Goal: Transaction & Acquisition: Purchase product/service

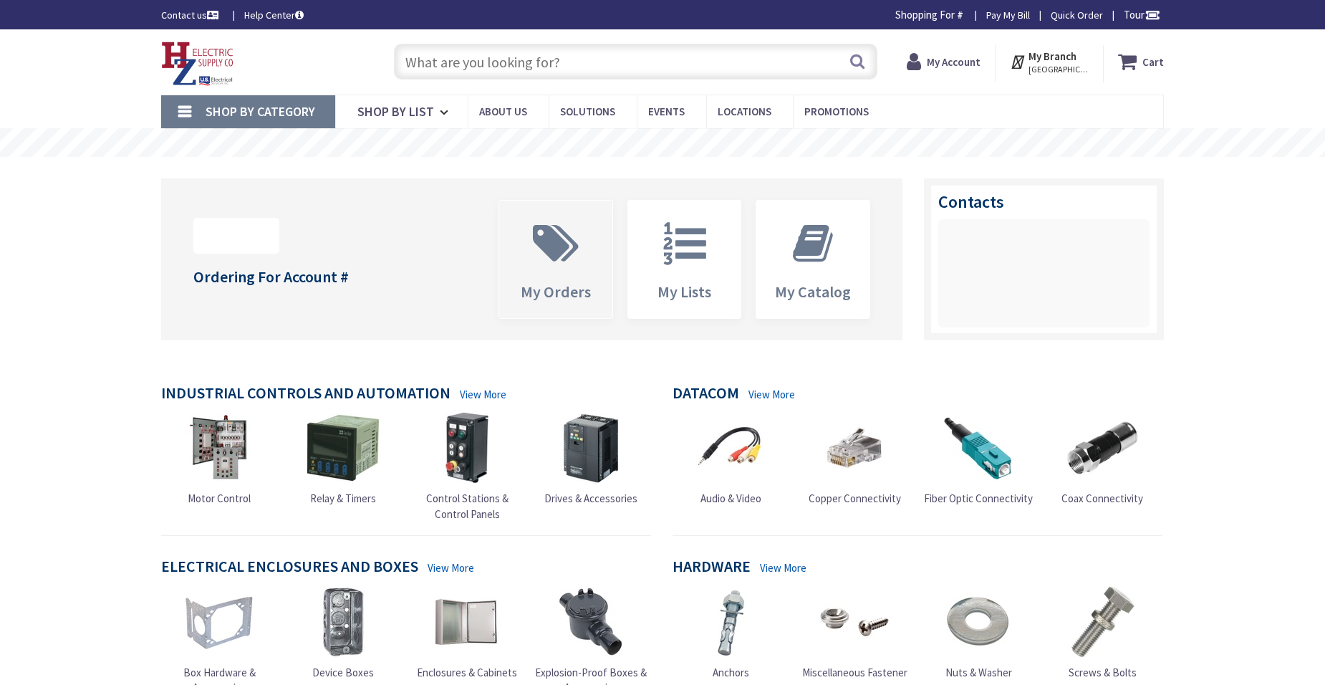
type input "[GEOGRAPHIC_DATA][STREET_ADDRESS][GEOGRAPHIC_DATA]"
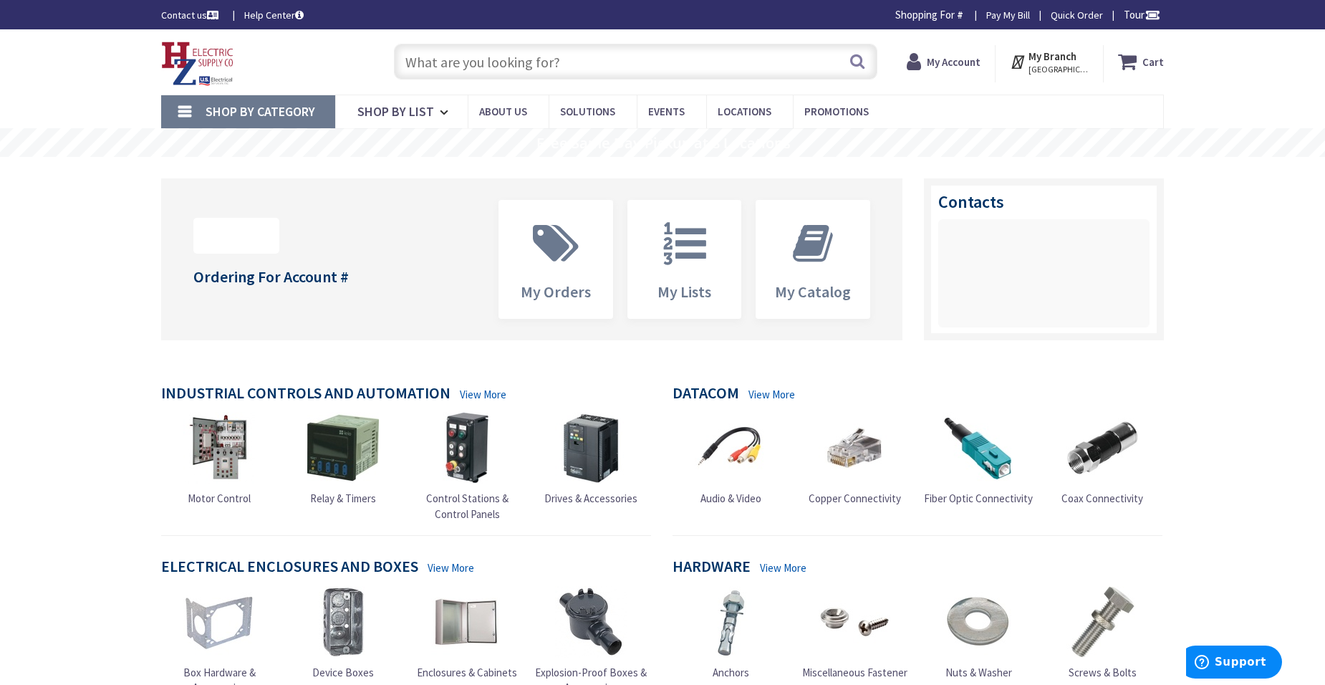
click at [461, 59] on input "text" at bounding box center [636, 62] width 484 height 36
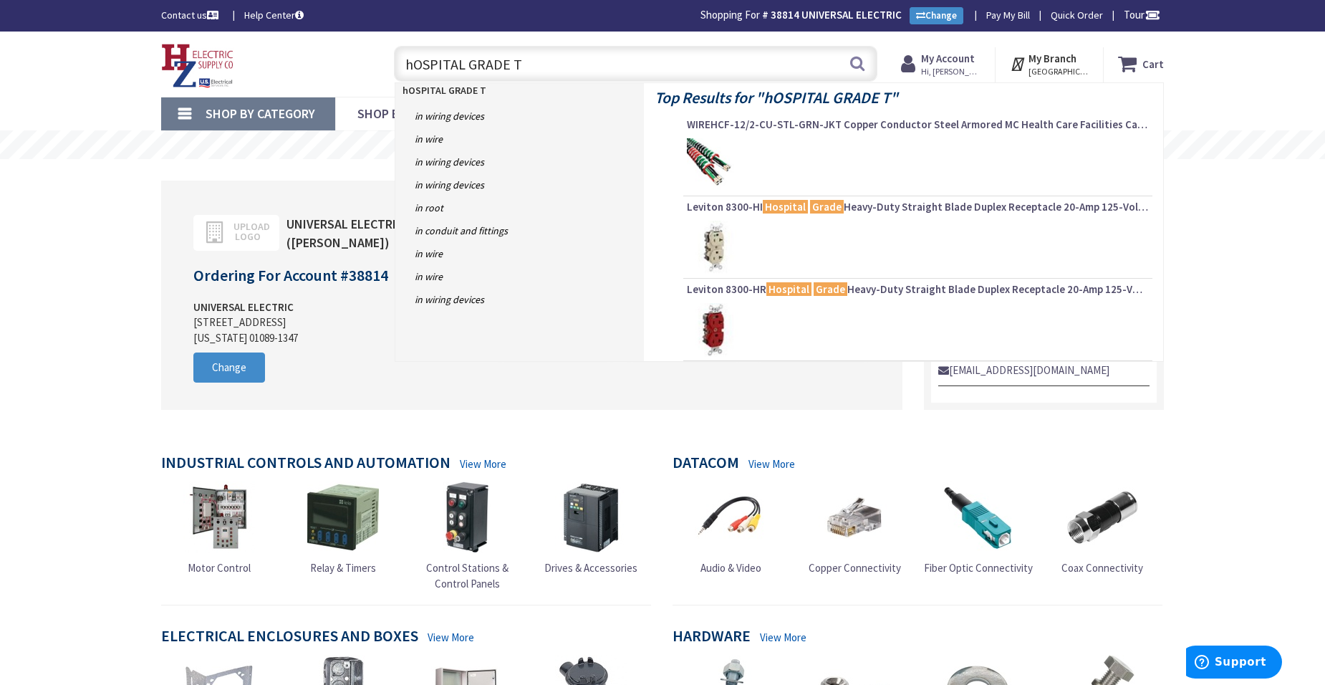
type input "hOSPITAL GRADE TR"
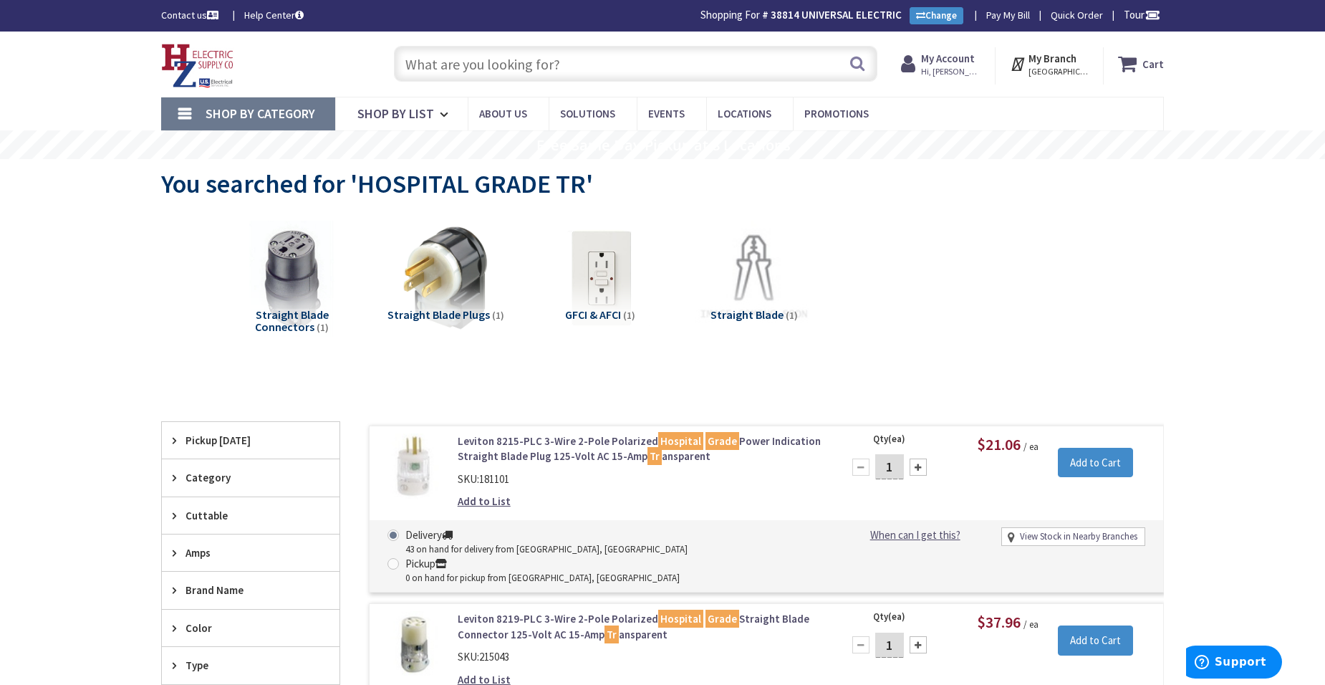
click at [581, 66] on input "text" at bounding box center [636, 64] width 484 height 36
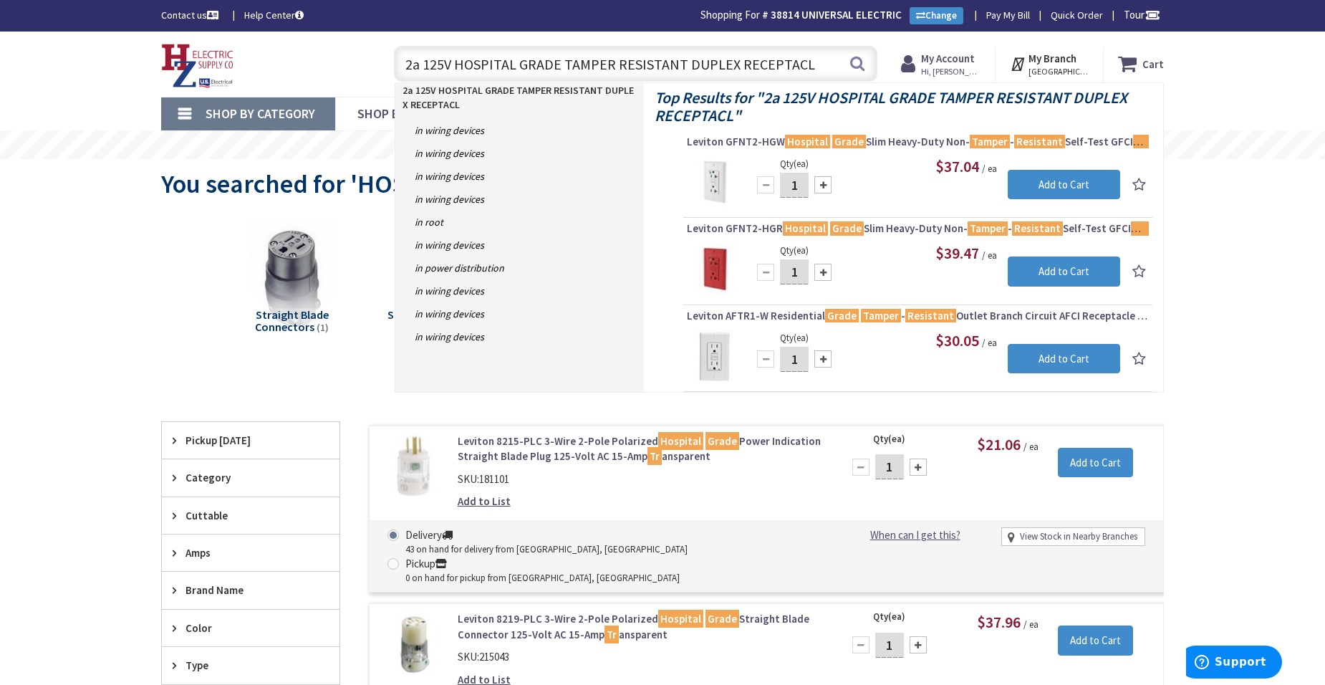
type input "2a 125V HOSPITAL GRADE TAMPER RESISTANT DUPLEX RECEPTACLE"
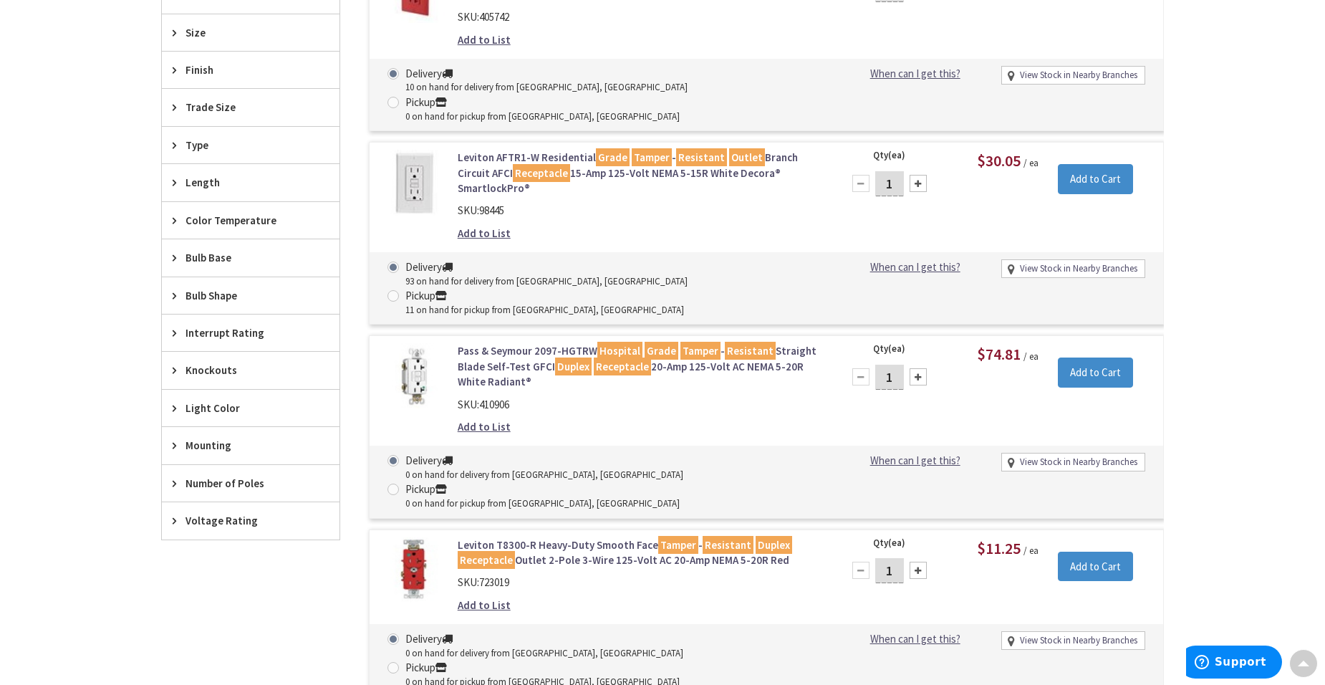
scroll to position [719, 0]
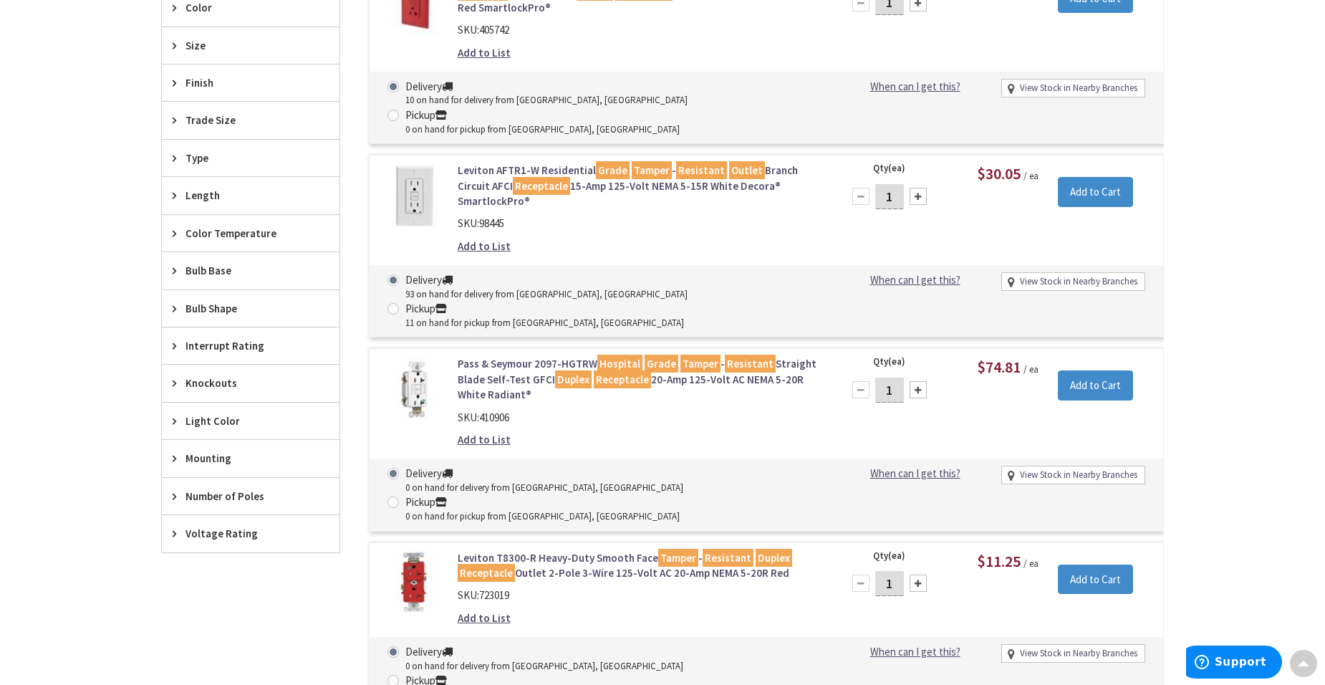
click at [175, 156] on icon at bounding box center [178, 158] width 11 height 11
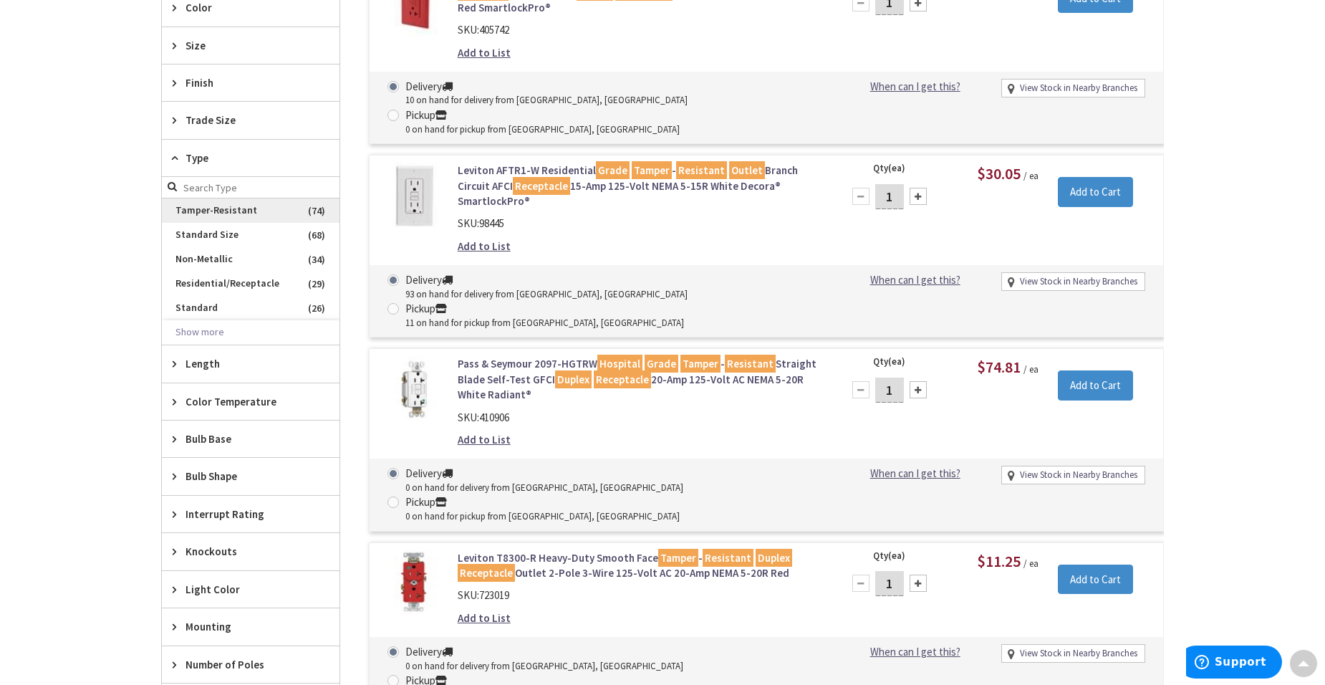
scroll to position [790, 0]
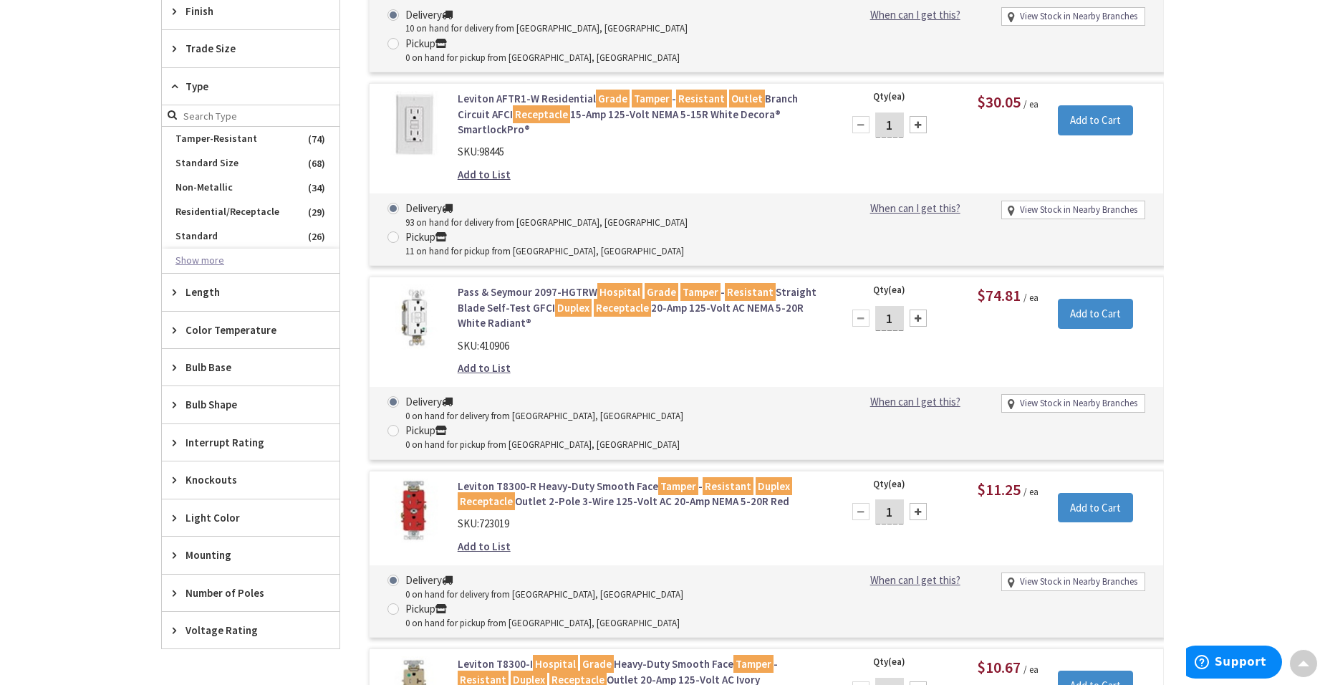
click at [186, 262] on button "Show more" at bounding box center [251, 261] width 178 height 24
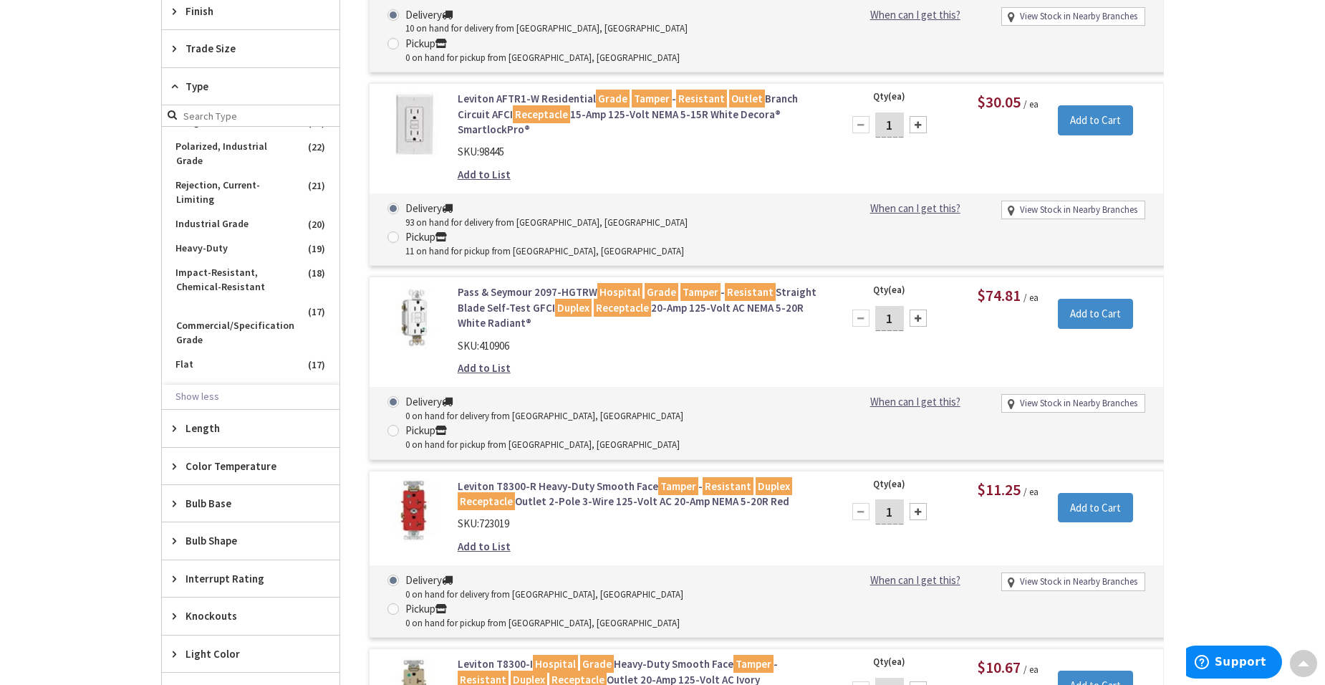
scroll to position [0, 0]
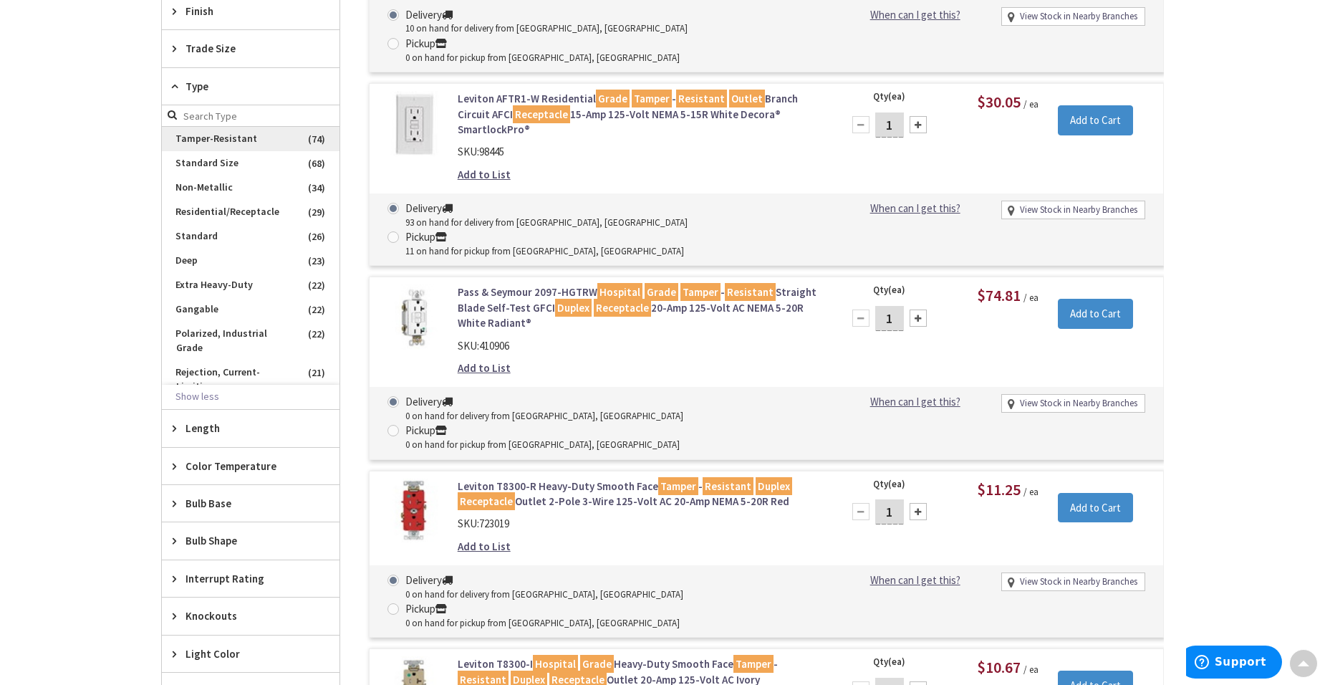
click at [206, 133] on span "Tamper-Resistant" at bounding box center [251, 139] width 178 height 24
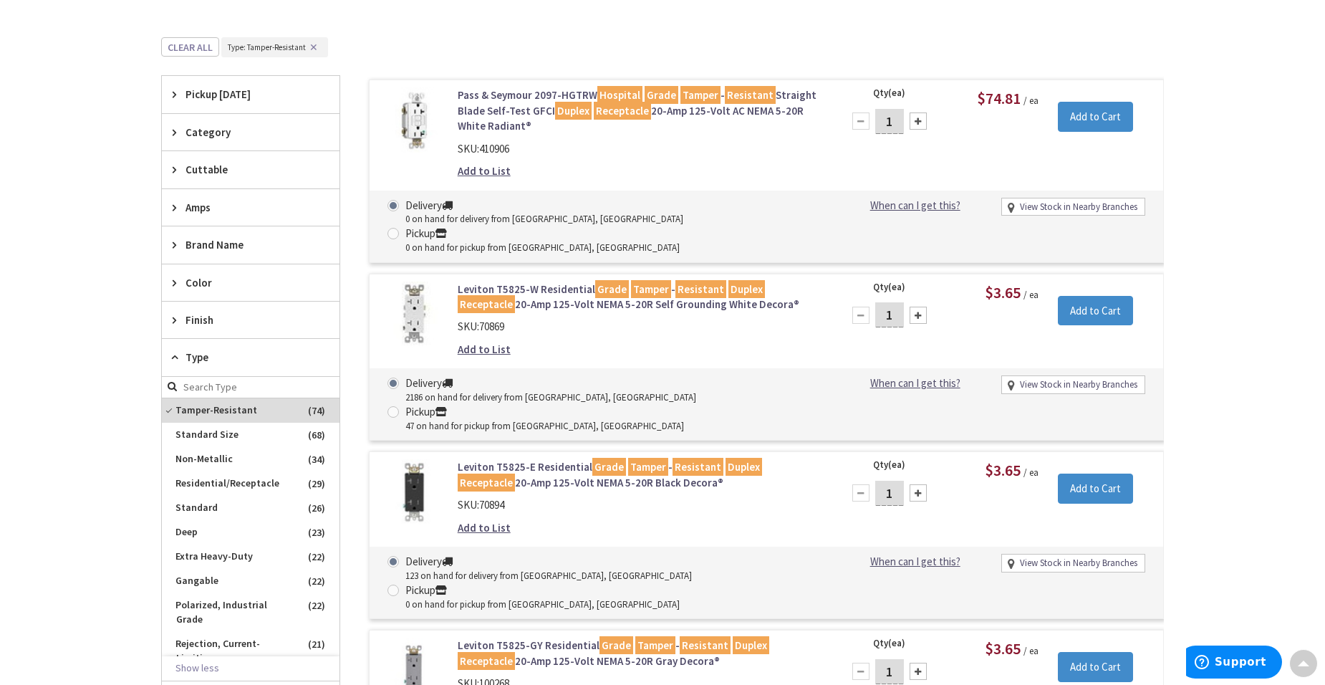
scroll to position [527, 0]
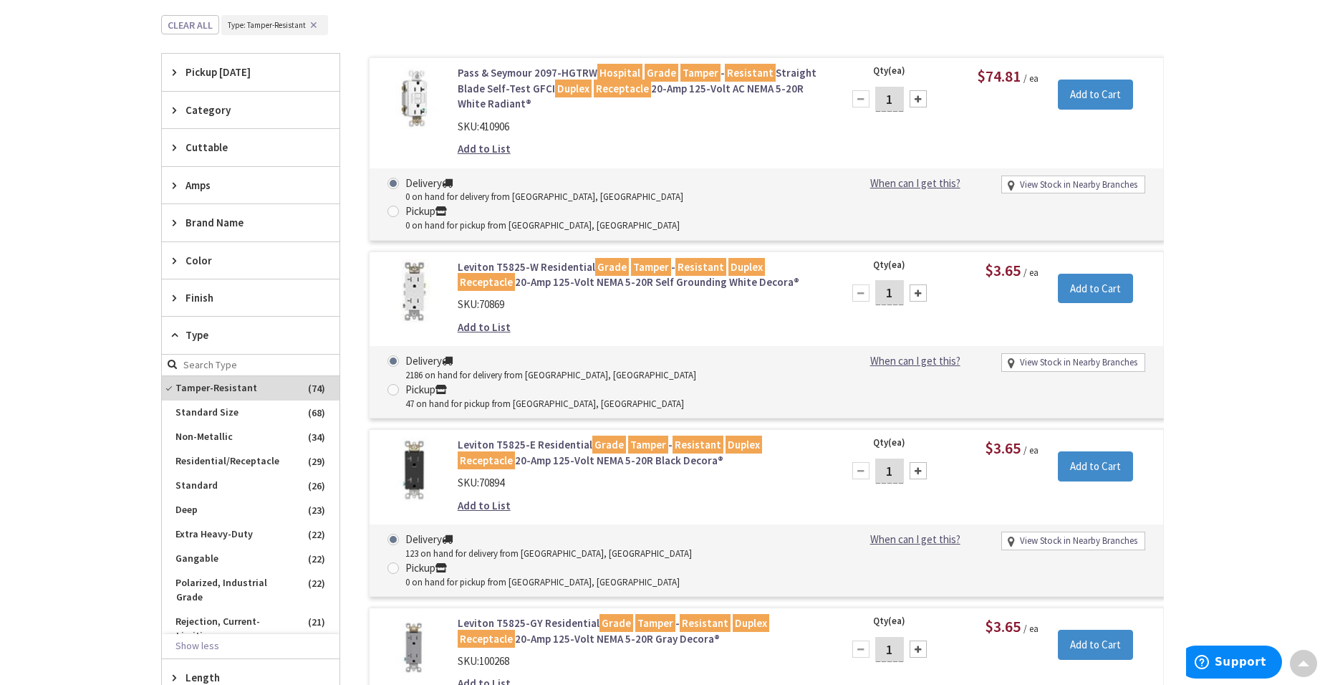
drag, startPoint x: 169, startPoint y: 389, endPoint x: 126, endPoint y: 392, distance: 43.1
click at [169, 389] on span "Tamper-Resistant" at bounding box center [251, 388] width 178 height 24
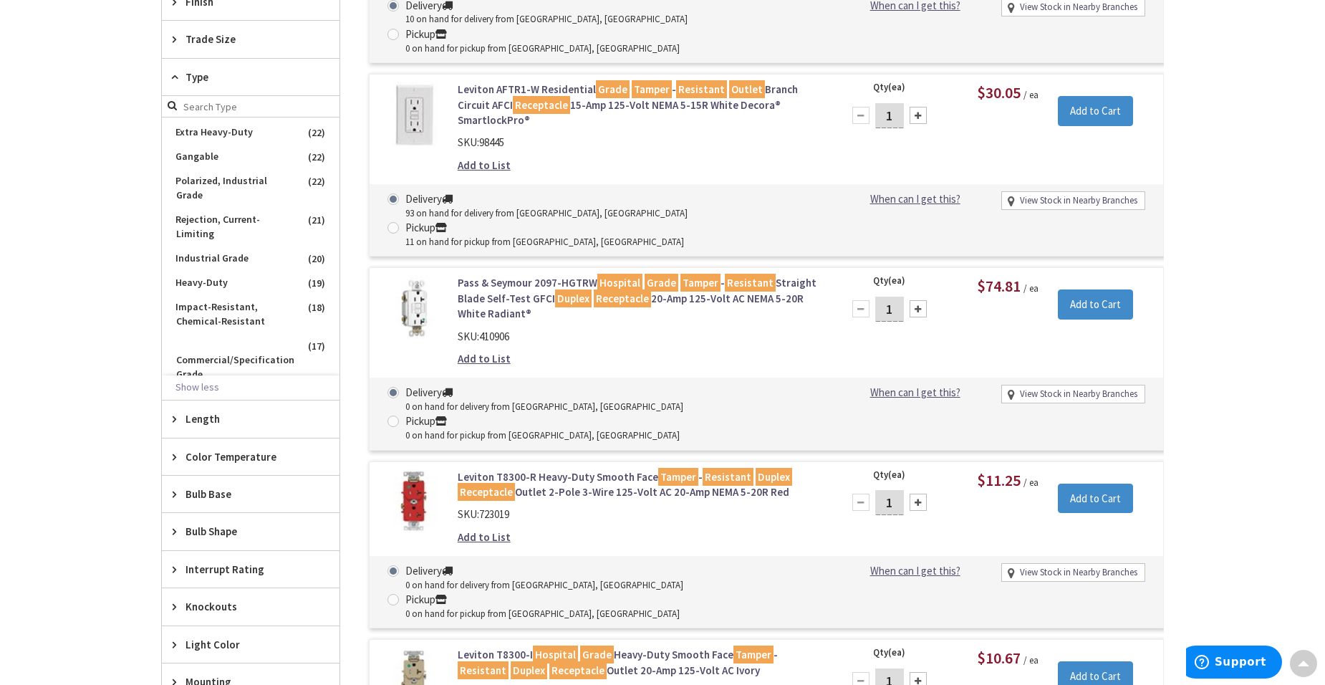
scroll to position [585, 0]
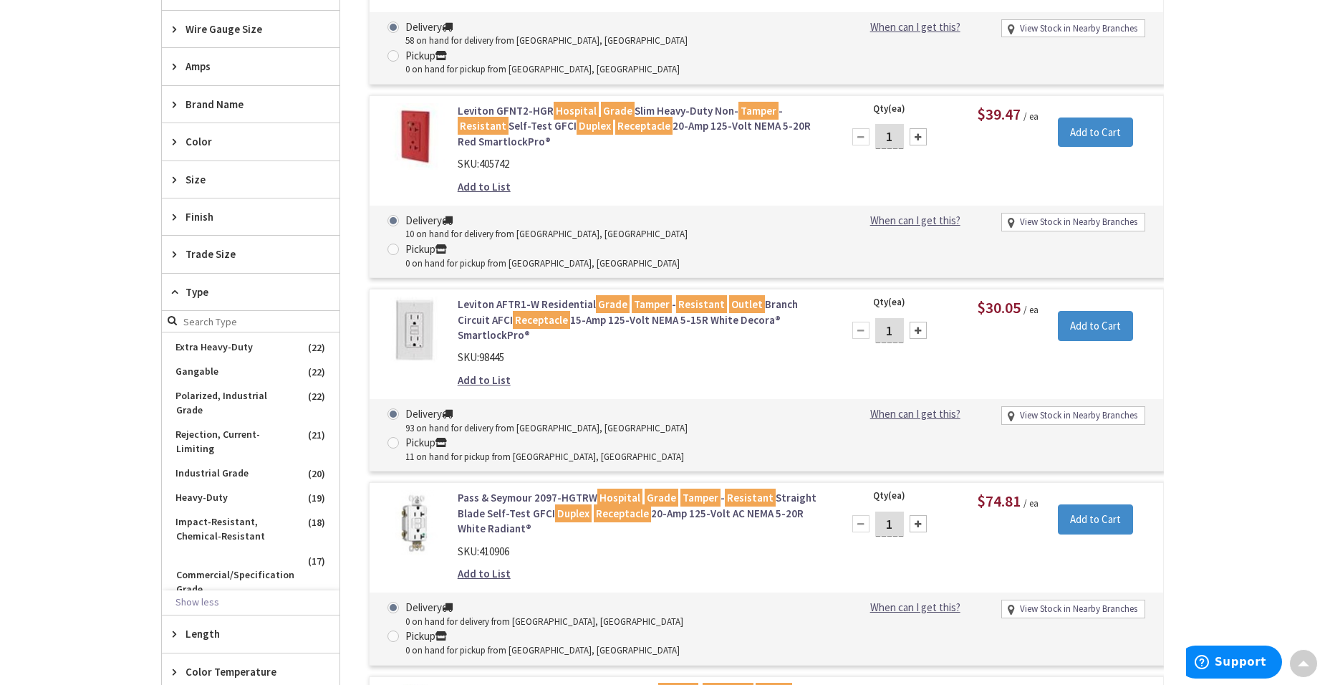
click at [174, 298] on div "Type" at bounding box center [251, 292] width 178 height 37
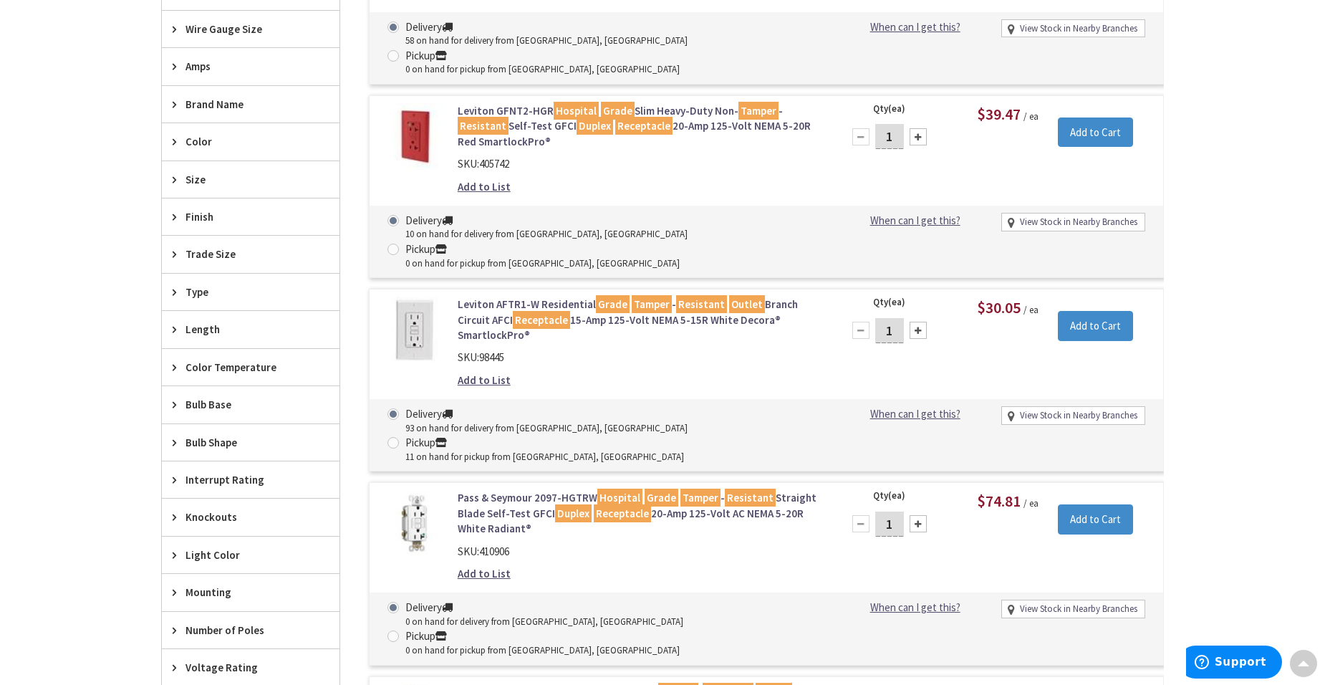
click at [178, 100] on icon at bounding box center [178, 104] width 11 height 11
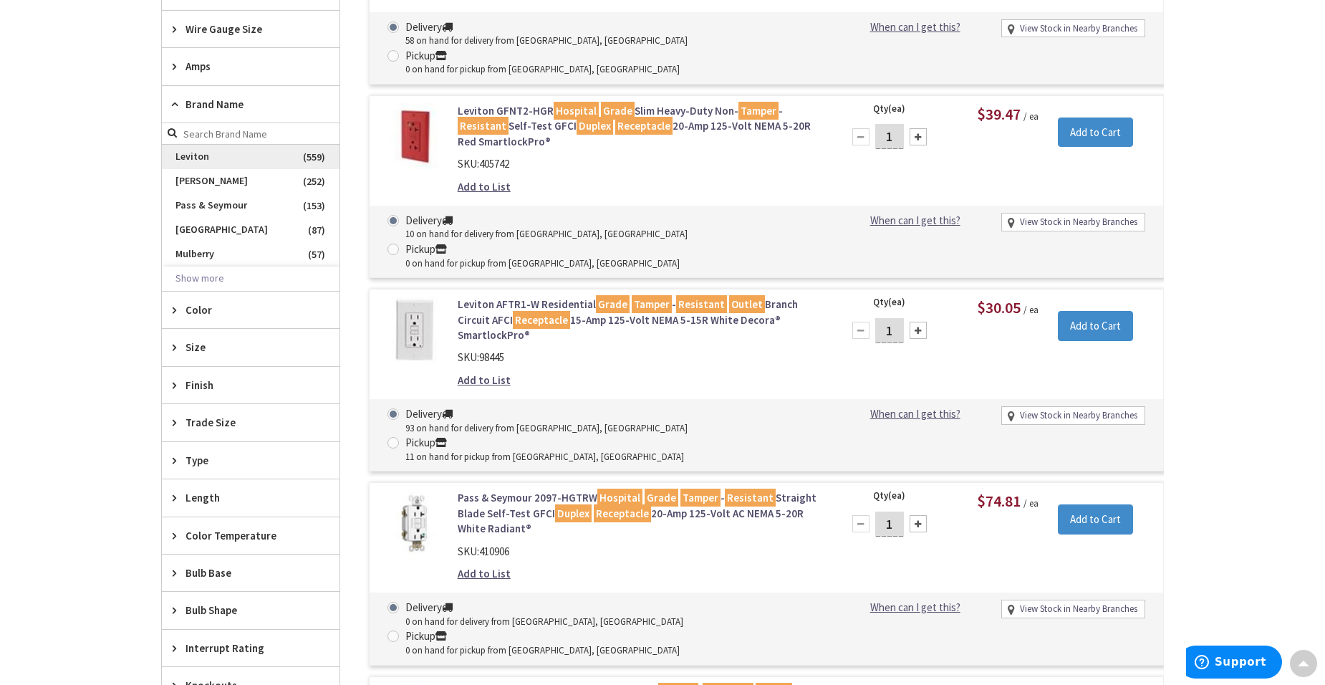
click at [200, 154] on span "Leviton" at bounding box center [251, 157] width 178 height 24
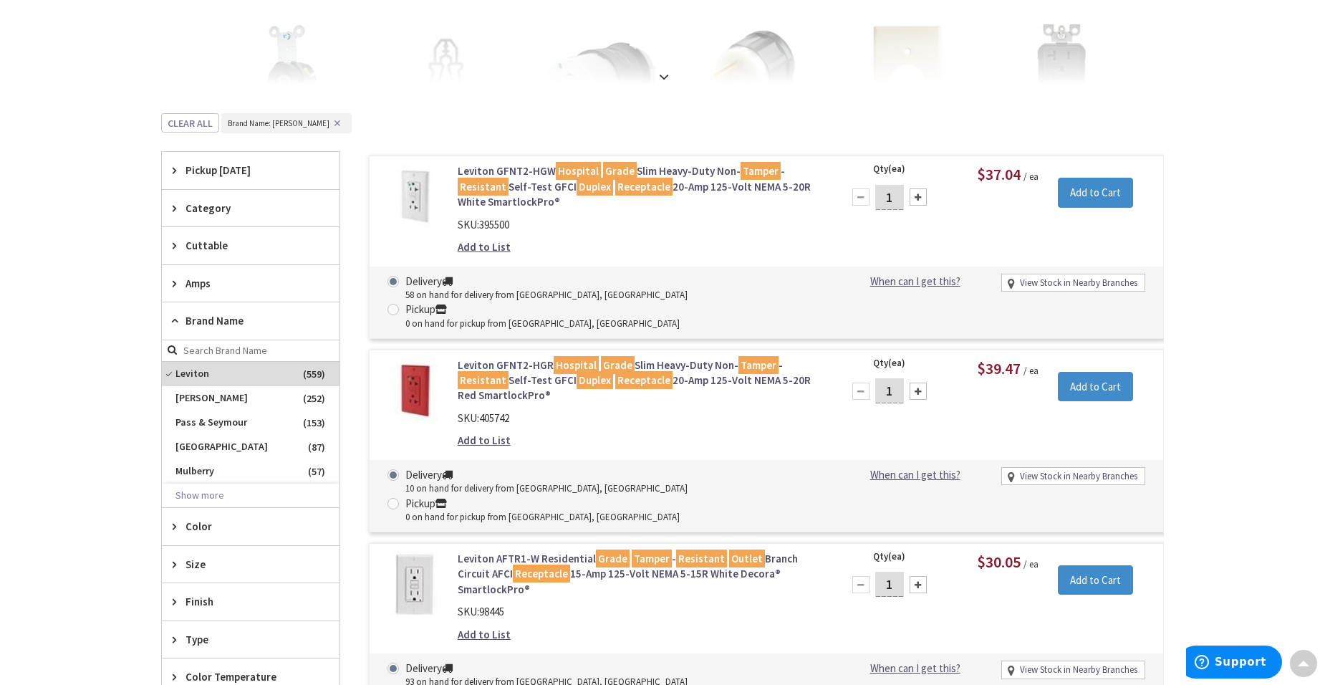
scroll to position [310, 0]
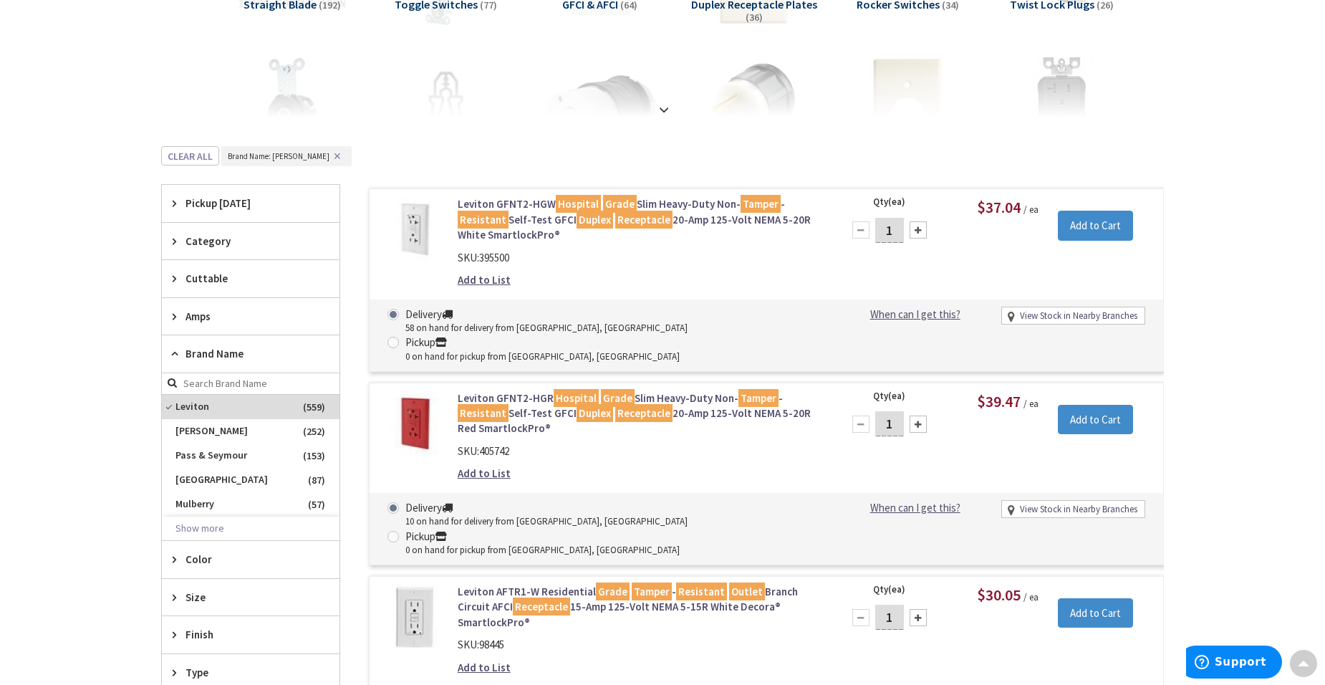
click at [171, 236] on div "Category" at bounding box center [251, 241] width 178 height 37
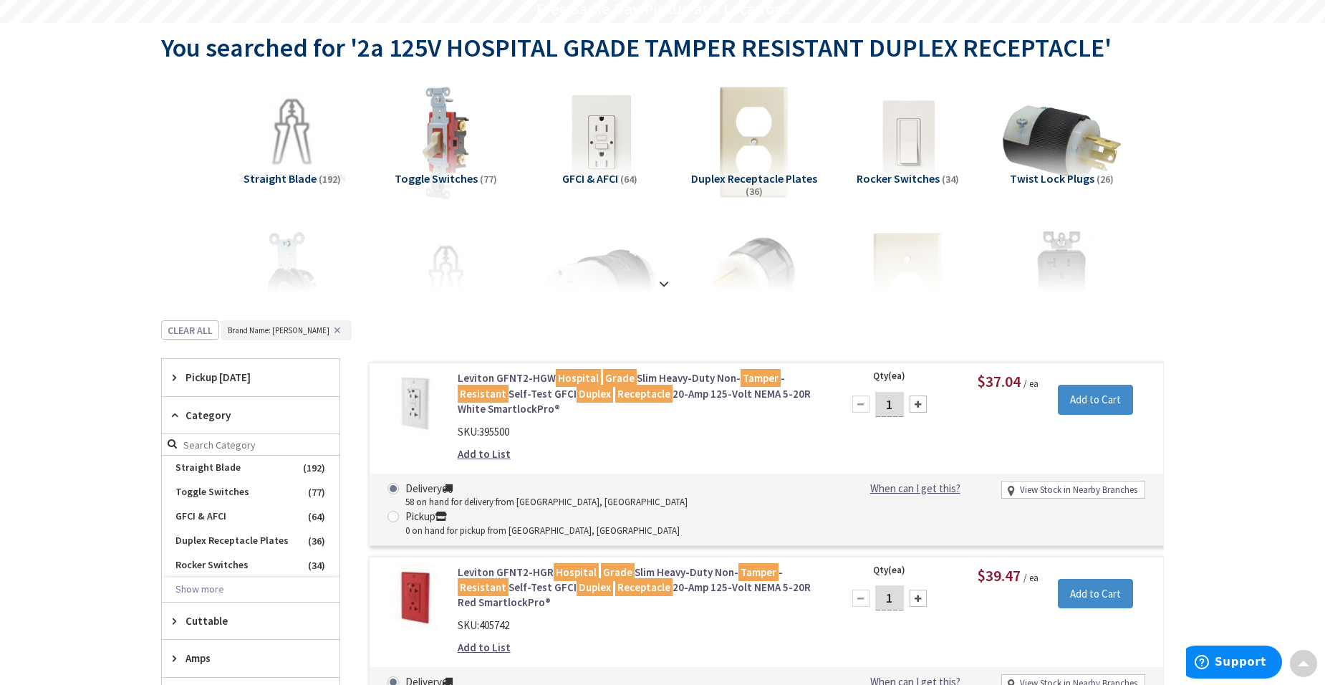
scroll to position [0, 0]
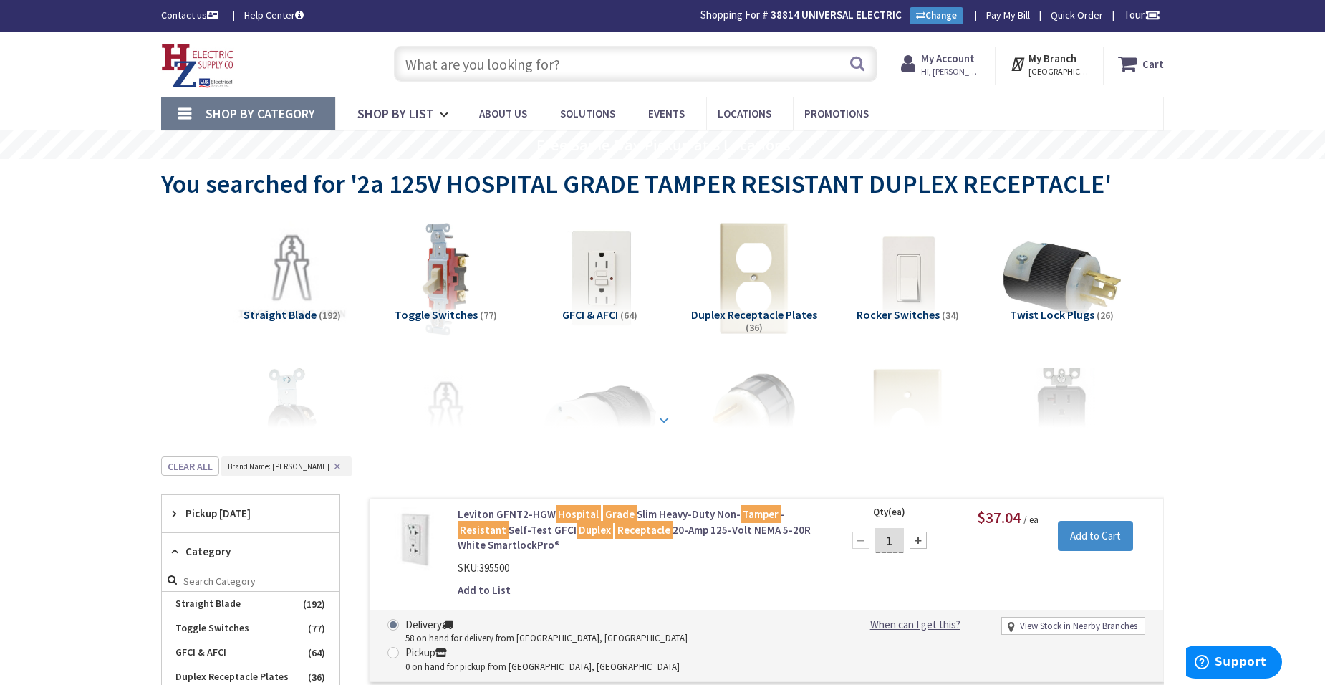
click at [666, 421] on strong at bounding box center [664, 420] width 17 height 16
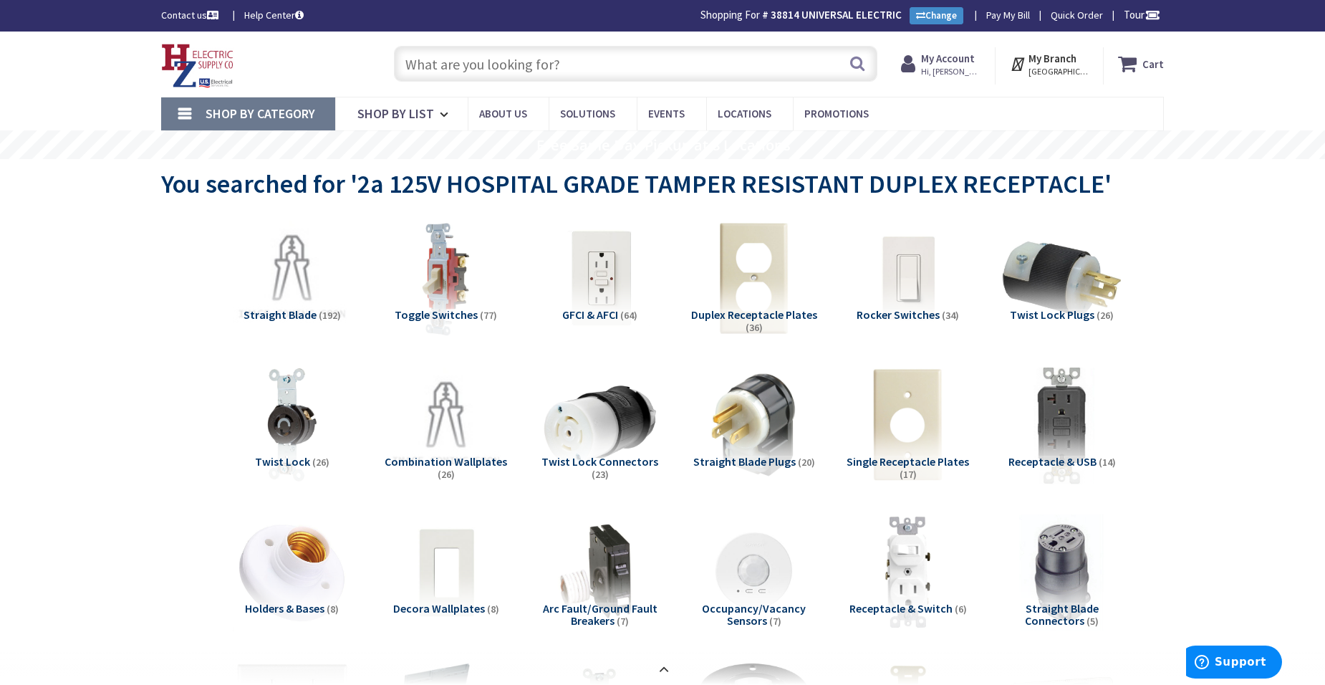
click at [464, 64] on input "text" at bounding box center [636, 64] width 484 height 36
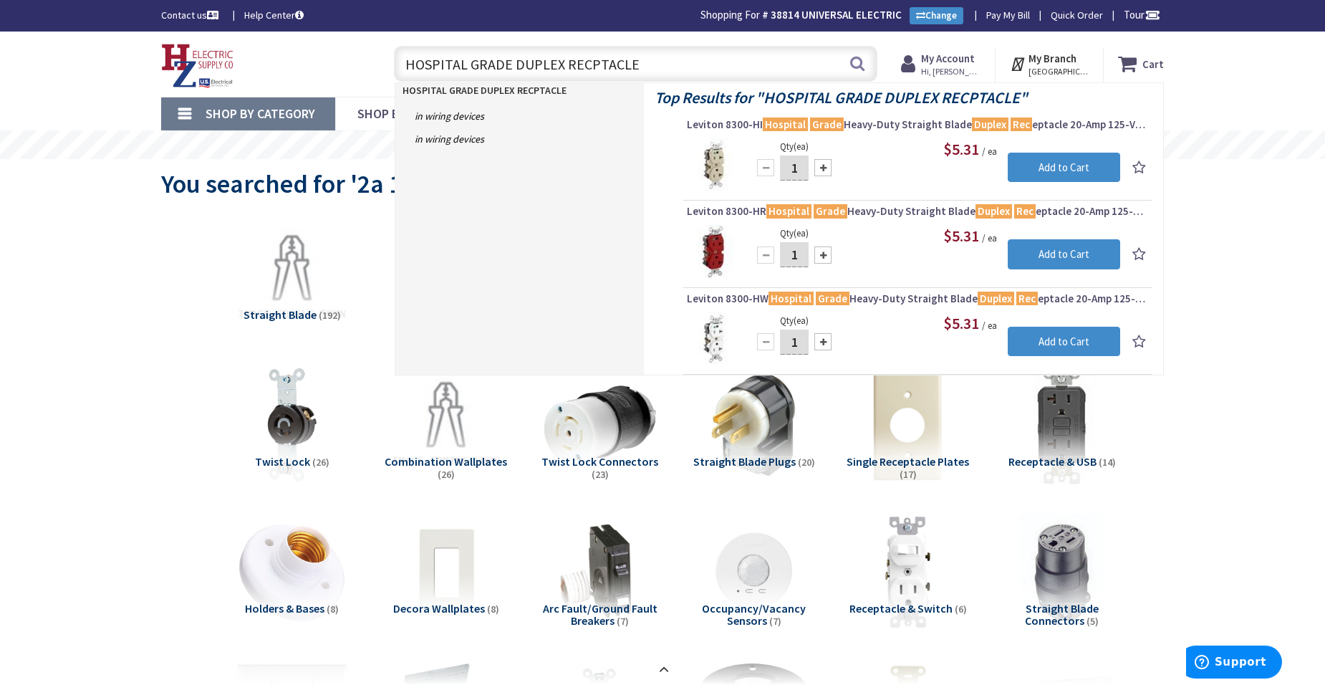
type input "HOSPITAL GRADE DUPLEX RECPTACLES"
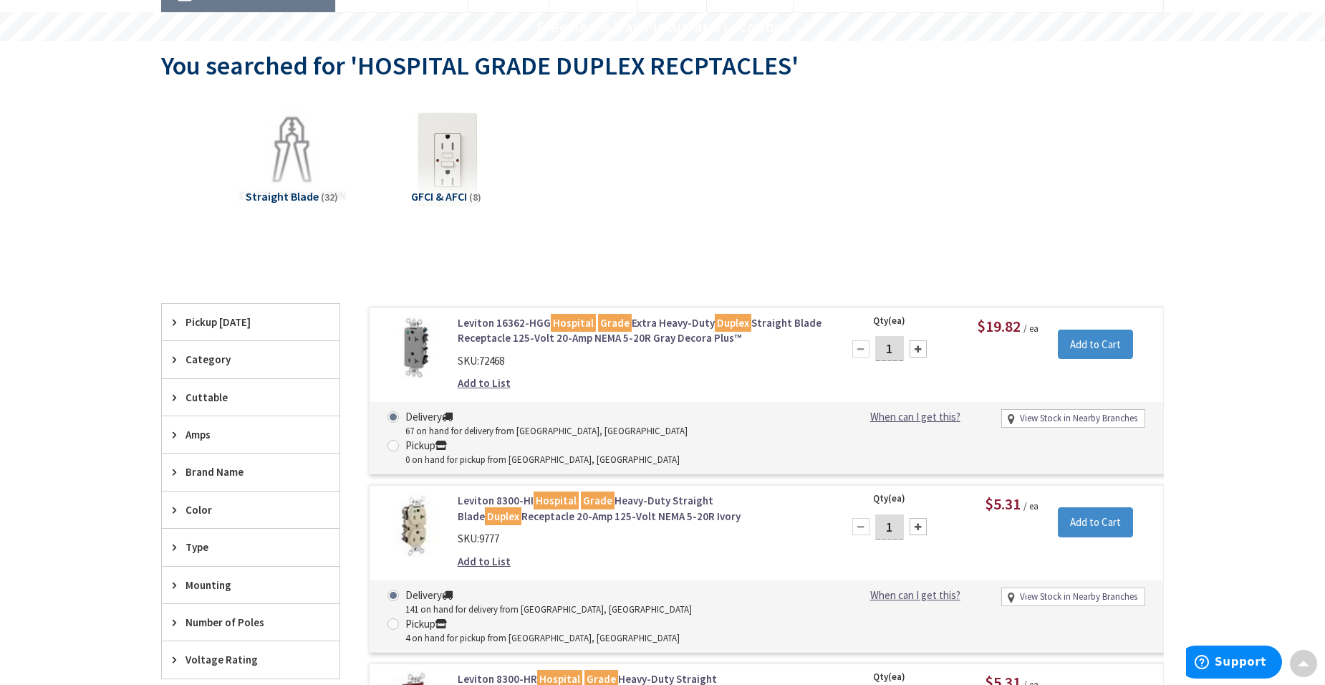
scroll to position [2, 0]
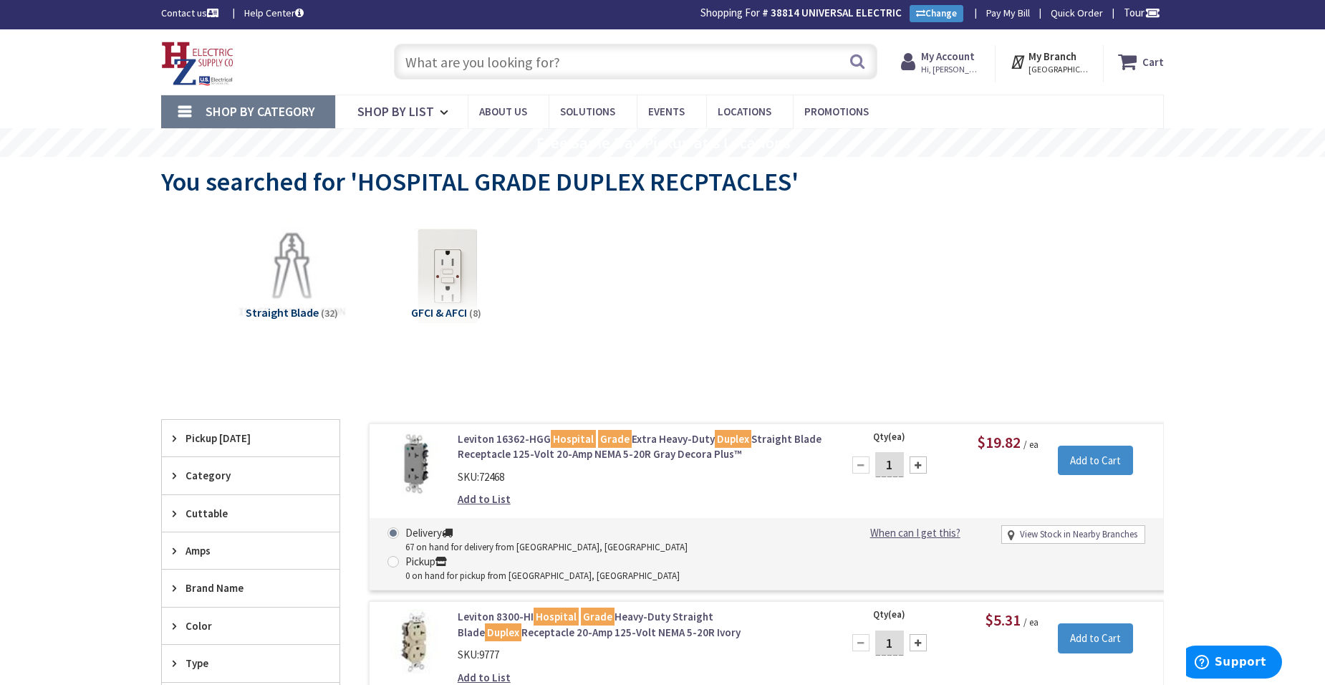
click at [445, 71] on input "text" at bounding box center [636, 62] width 484 height 36
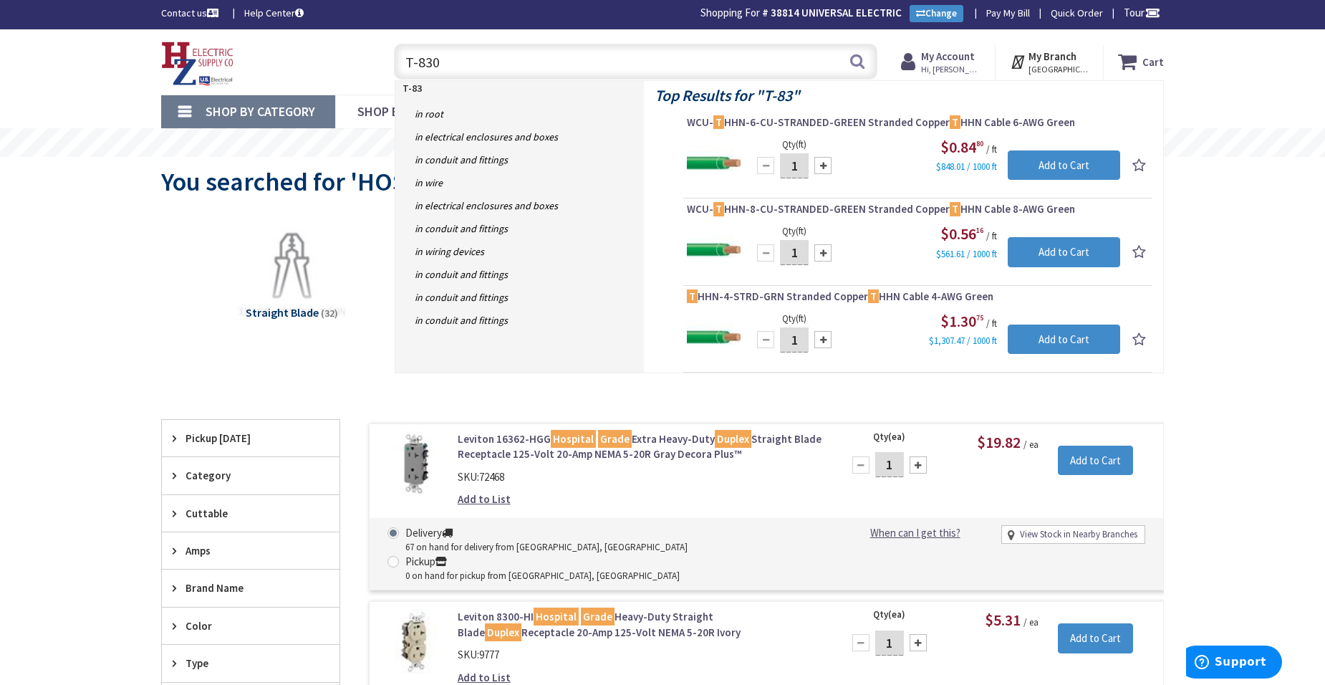
type input "T-8300"
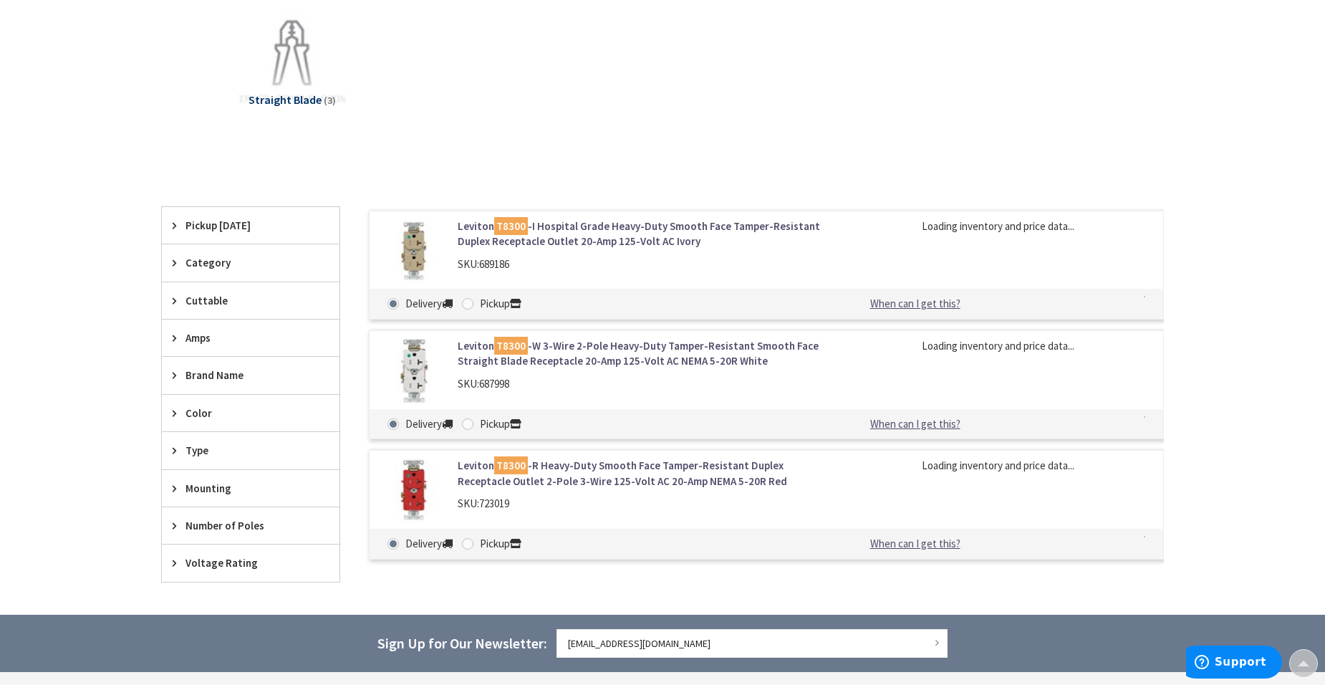
scroll to position [217, 0]
